Goal: Task Accomplishment & Management: Use online tool/utility

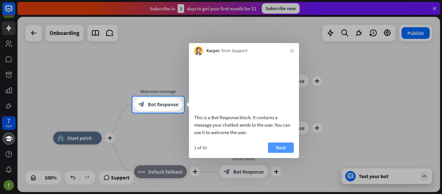
click at [292, 153] on button "Next" at bounding box center [281, 147] width 26 height 10
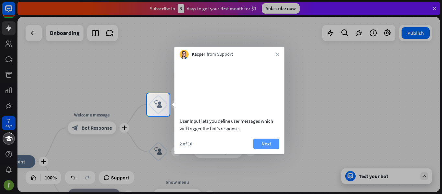
click at [268, 149] on button "Next" at bounding box center [266, 143] width 26 height 10
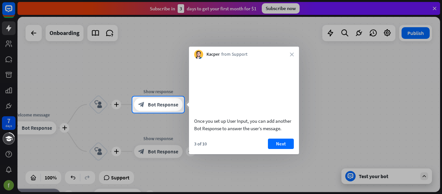
click at [284, 149] on button "Next" at bounding box center [281, 143] width 26 height 10
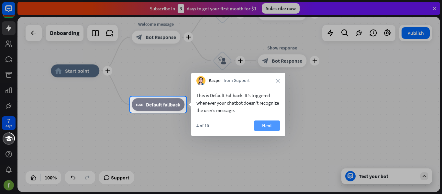
click at [269, 124] on button "Next" at bounding box center [267, 125] width 26 height 10
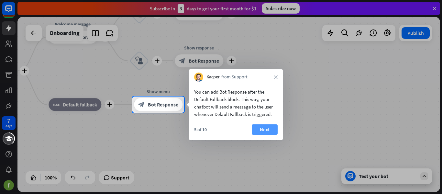
click at [268, 127] on button "Next" at bounding box center [265, 129] width 26 height 10
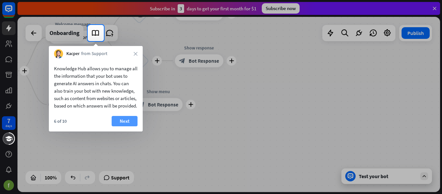
click at [115, 124] on button "Next" at bounding box center [125, 121] width 26 height 10
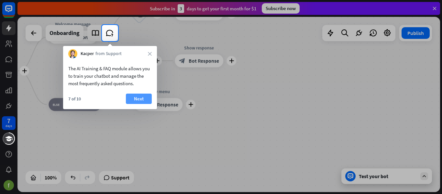
click at [128, 97] on button "Next" at bounding box center [139, 98] width 26 height 10
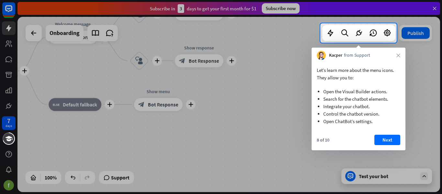
click at [383, 138] on button "Next" at bounding box center [387, 140] width 26 height 10
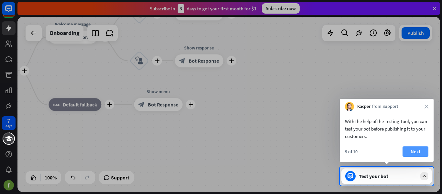
click at [413, 149] on button "Next" at bounding box center [415, 151] width 26 height 10
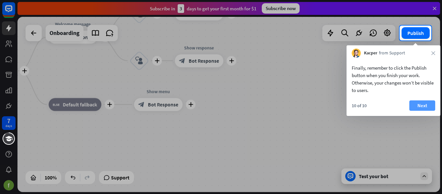
click at [426, 102] on button "Next" at bounding box center [422, 105] width 26 height 10
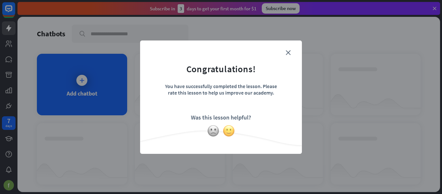
click at [229, 132] on img at bounding box center [228, 130] width 12 height 12
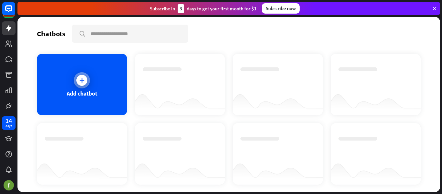
click at [91, 85] on div "Add chatbot" at bounding box center [82, 84] width 90 height 61
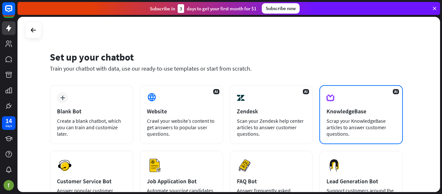
click at [356, 112] on div "KnowledgeBase" at bounding box center [360, 110] width 69 height 7
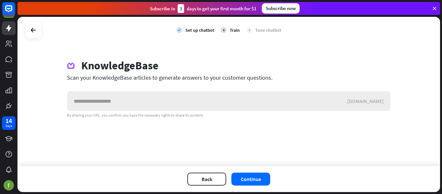
click at [288, 104] on input "text" at bounding box center [206, 100] width 278 height 19
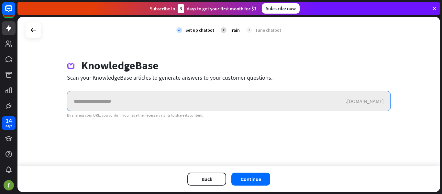
click at [197, 104] on input "text" at bounding box center [206, 100] width 278 height 19
paste input "**********"
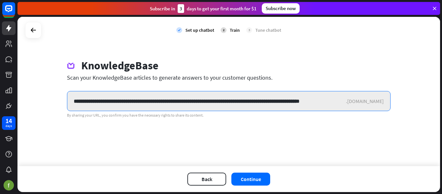
scroll to position [0, 3]
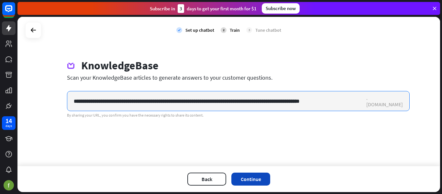
type input "**********"
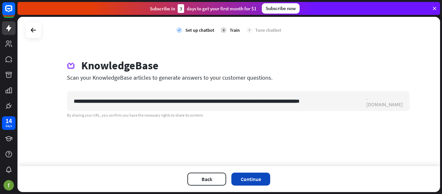
click at [257, 176] on button "Continue" at bounding box center [250, 178] width 39 height 13
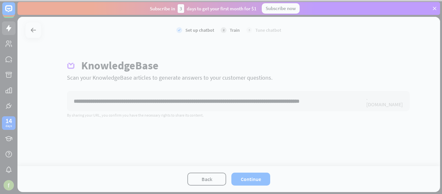
scroll to position [0, 0]
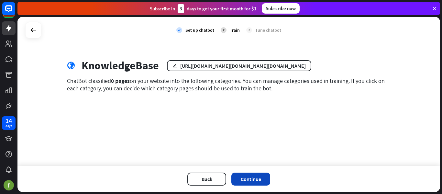
click at [250, 180] on button "Continue" at bounding box center [250, 178] width 39 height 13
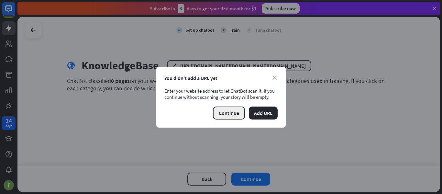
click at [232, 115] on button "Continue" at bounding box center [229, 112] width 32 height 13
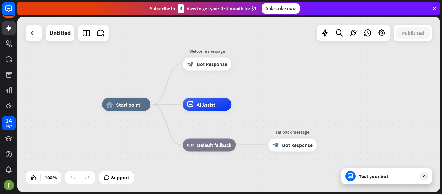
click at [384, 177] on div "Test your bot" at bounding box center [388, 176] width 58 height 6
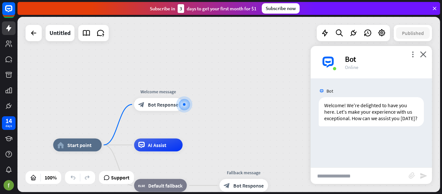
click at [376, 176] on input "text" at bounding box center [359, 175] width 98 height 16
type input "****"
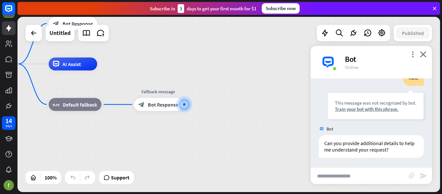
scroll to position [79, 0]
type input "*****"
type input "***"
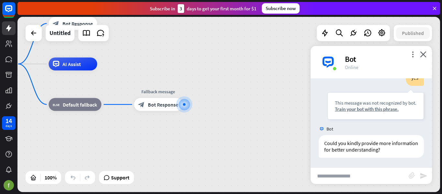
click at [377, 178] on input "text" at bounding box center [359, 175] width 98 height 16
type input "**********"
click at [384, 110] on div "Train your bot with this phrase." at bounding box center [375, 109] width 81 height 6
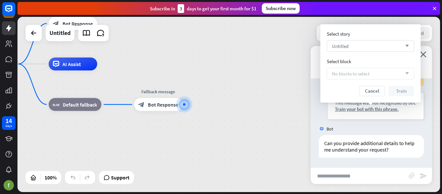
click at [399, 46] on div "Untitled arrow_down" at bounding box center [370, 46] width 87 height 12
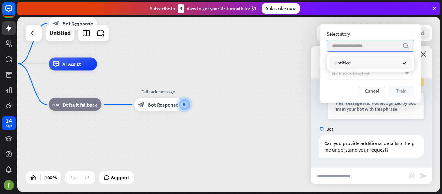
click at [401, 45] on div "search" at bounding box center [370, 46] width 87 height 12
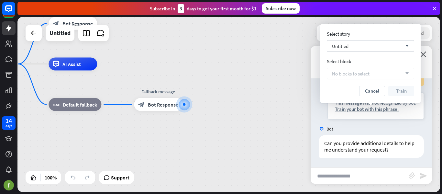
click at [397, 76] on div "No blocks to select arrow_down" at bounding box center [370, 74] width 87 height 12
click at [240, 81] on div "home_2 Start point Welcome message block_bot_response Bot Response AI Assist bl…" at bounding box center [179, 151] width 422 height 175
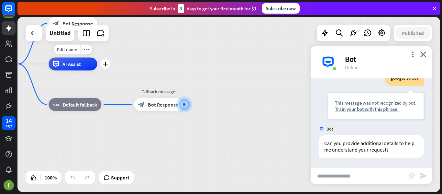
click at [77, 62] on span "AI Assist" at bounding box center [71, 64] width 18 height 6
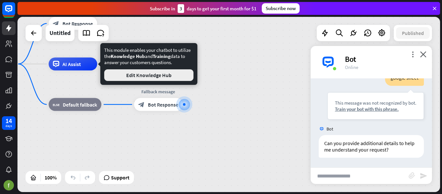
click at [128, 75] on button "Edit Knowledge Hub" at bounding box center [148, 75] width 89 height 12
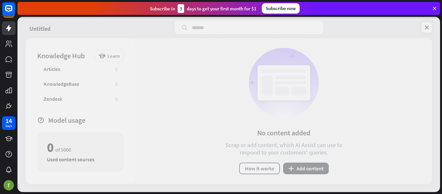
scroll to position [31, 0]
click at [422, 30] on div at bounding box center [228, 104] width 422 height 175
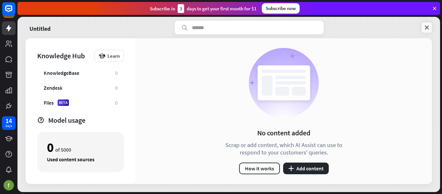
click at [426, 29] on icon at bounding box center [426, 27] width 6 height 6
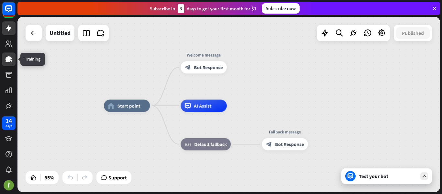
click at [9, 56] on icon at bounding box center [9, 59] width 8 height 8
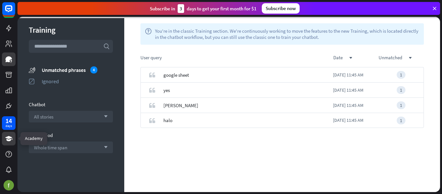
click at [10, 140] on icon at bounding box center [8, 138] width 7 height 5
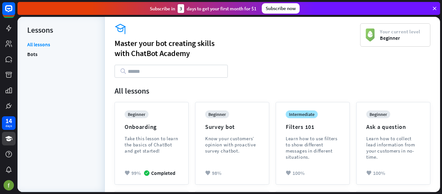
click at [204, 70] on input "text" at bounding box center [170, 71] width 113 height 13
click at [290, 8] on div "Subscribe now" at bounding box center [281, 8] width 38 height 10
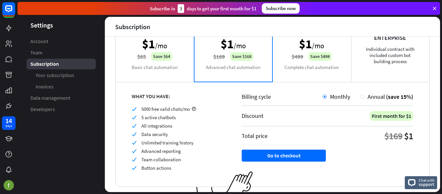
scroll to position [65, 0]
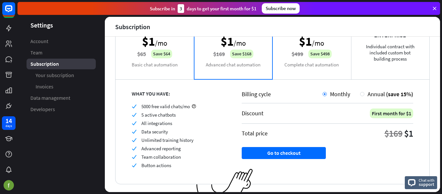
click at [318, 65] on div "Business $1 /mo $499 Save $498 Complete chat automation" at bounding box center [311, 46] width 79 height 65
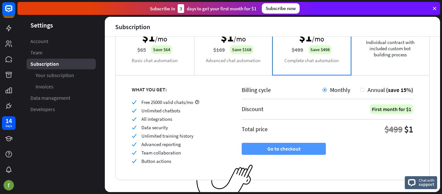
scroll to position [80, 0]
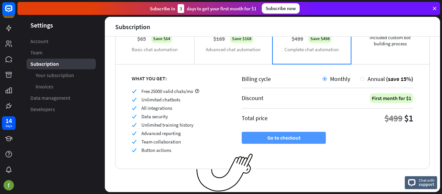
click at [289, 134] on button "Go to checkout" at bounding box center [284, 138] width 84 height 12
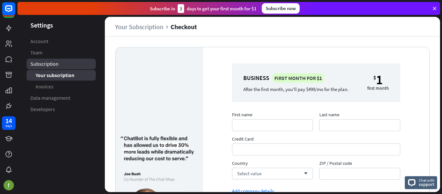
click at [51, 65] on span "Subscription" at bounding box center [44, 63] width 28 height 7
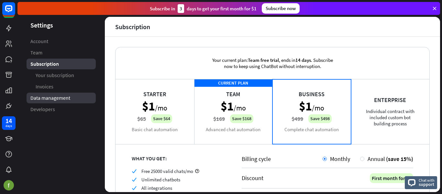
click at [53, 97] on span "Data management" at bounding box center [50, 97] width 40 height 7
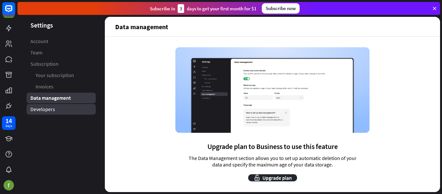
click at [34, 111] on span "Developers" at bounding box center [42, 109] width 25 height 7
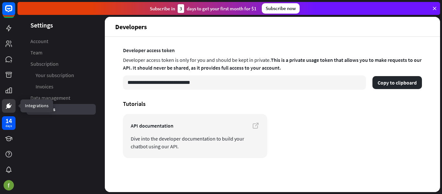
click at [8, 104] on icon at bounding box center [9, 104] width 2 height 2
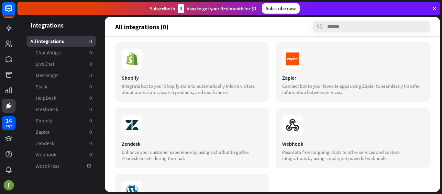
scroll to position [158, 0]
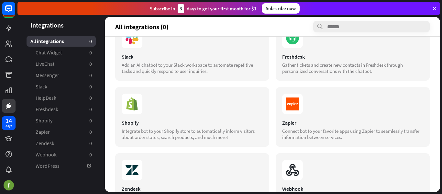
click at [331, 14] on div "Subscribe [DATE] to get your first month for $1 Subscribe now" at bounding box center [228, 8] width 422 height 13
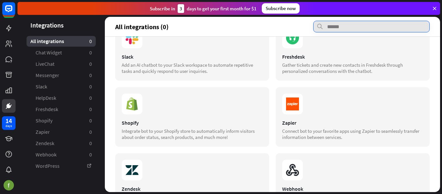
click at [334, 25] on input "text" at bounding box center [371, 27] width 116 height 12
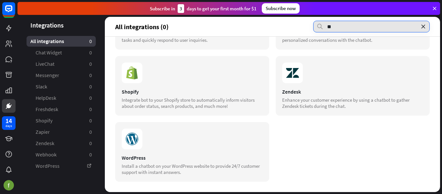
scroll to position [0, 0]
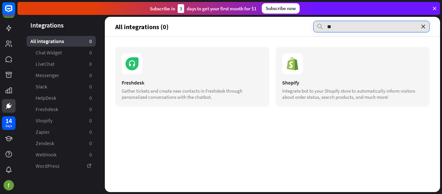
type input "*"
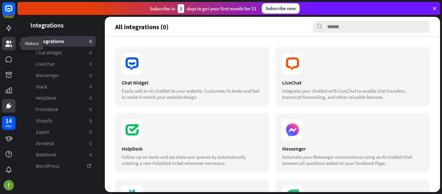
click at [13, 45] on link at bounding box center [9, 44] width 14 height 14
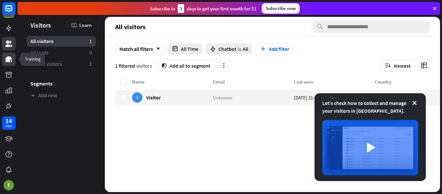
click at [9, 65] on link at bounding box center [9, 59] width 14 height 14
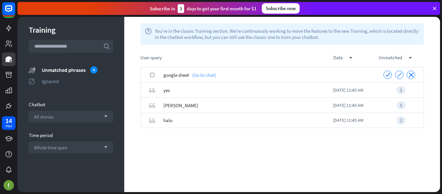
click at [201, 76] on link "(Go to chat)" at bounding box center [202, 74] width 27 height 15
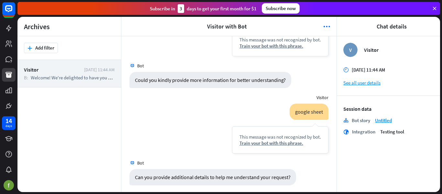
scroll to position [284, 0]
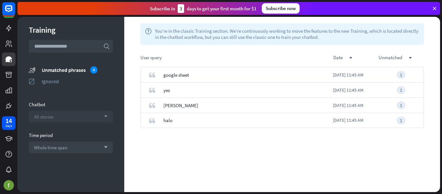
click at [99, 119] on div "All stories arrow_down" at bounding box center [71, 117] width 84 height 12
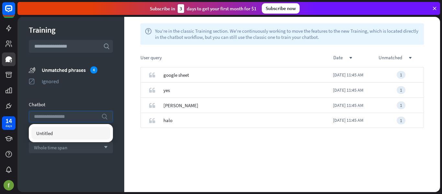
click at [99, 119] on div "search" at bounding box center [71, 117] width 84 height 12
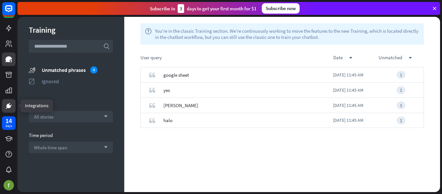
click at [14, 107] on link at bounding box center [9, 106] width 14 height 14
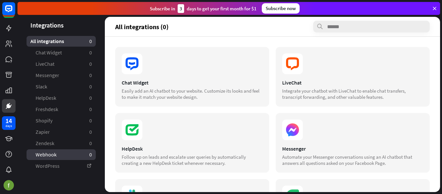
click at [65, 153] on link "Webhook 0" at bounding box center [61, 154] width 69 height 11
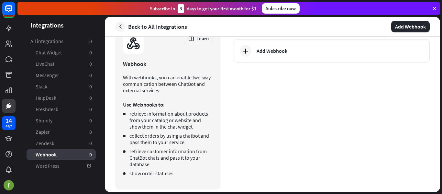
scroll to position [29, 0]
